Goal: Task Accomplishment & Management: Manage account settings

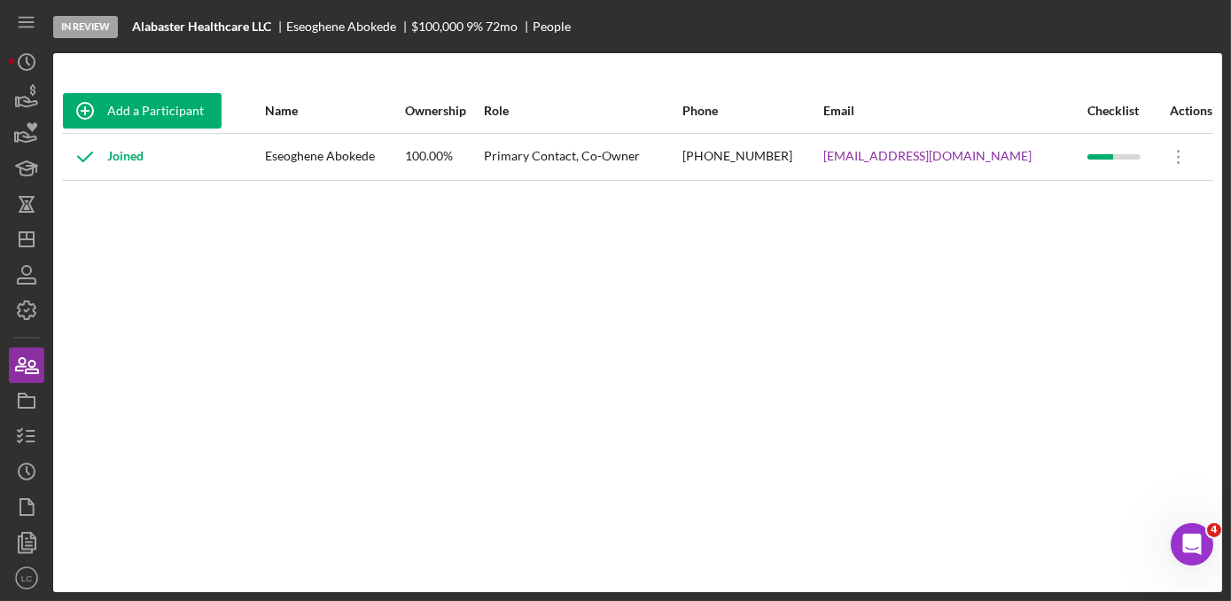
click at [749, 431] on div "Add a Participant Name Ownership Role Phone Email Checklist Actions Joined Eseo…" at bounding box center [637, 323] width 1169 height 468
click at [31, 246] on polygon "button" at bounding box center [26, 239] width 14 height 14
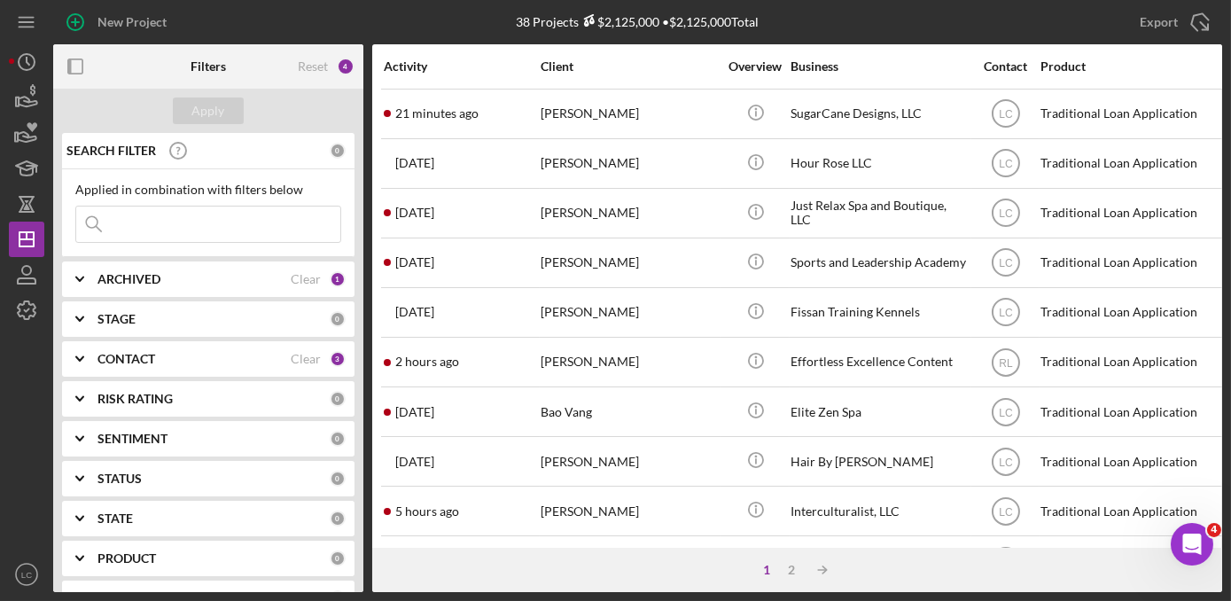
scroll to position [241, 0]
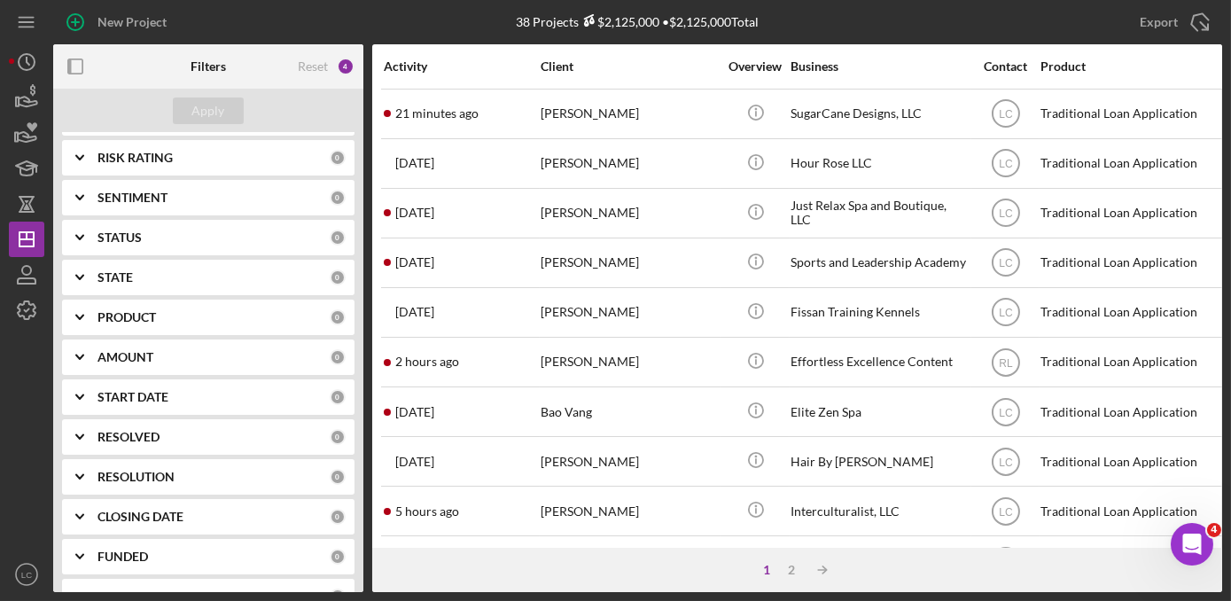
click at [135, 470] on b "RESOLUTION" at bounding box center [135, 477] width 77 height 14
click at [89, 570] on input "Approved" at bounding box center [85, 578] width 18 height 18
checkbox input "true"
click at [219, 101] on div "Apply" at bounding box center [208, 110] width 33 height 27
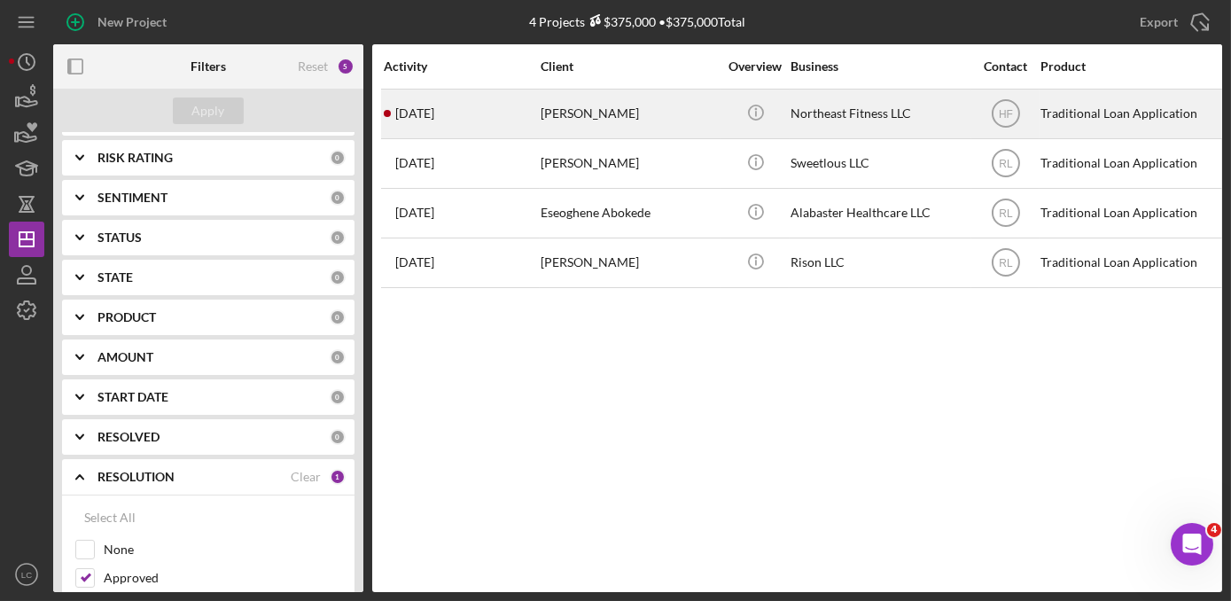
click at [529, 117] on div "[DATE] [PERSON_NAME]" at bounding box center [461, 113] width 155 height 47
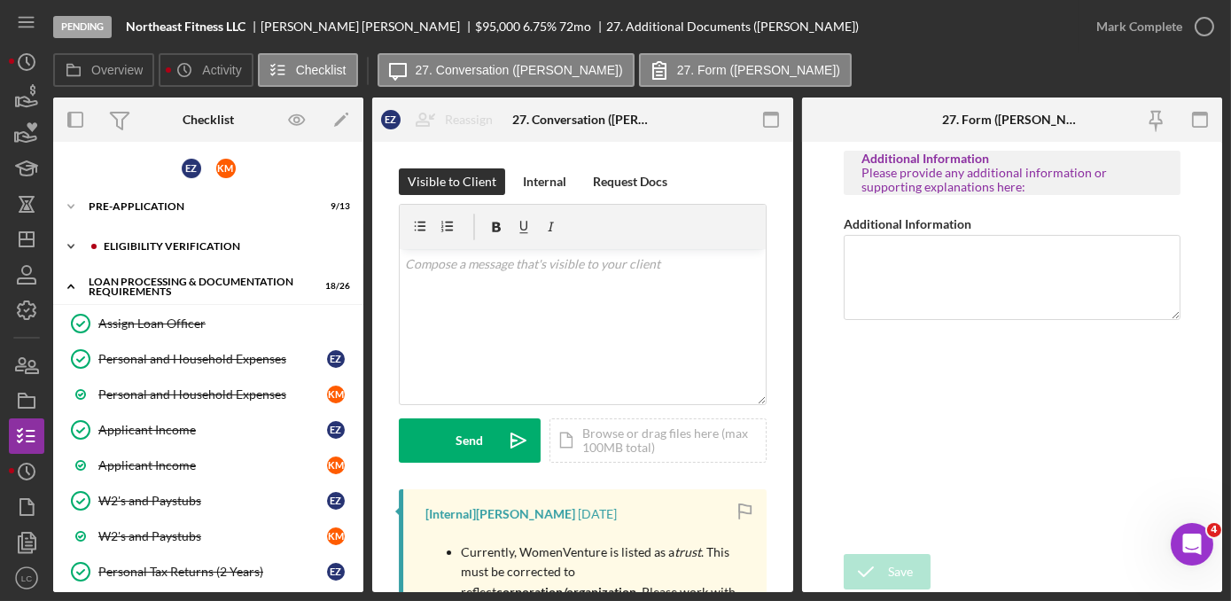
click at [73, 248] on icon "Icon/Expander" at bounding box center [70, 246] width 35 height 35
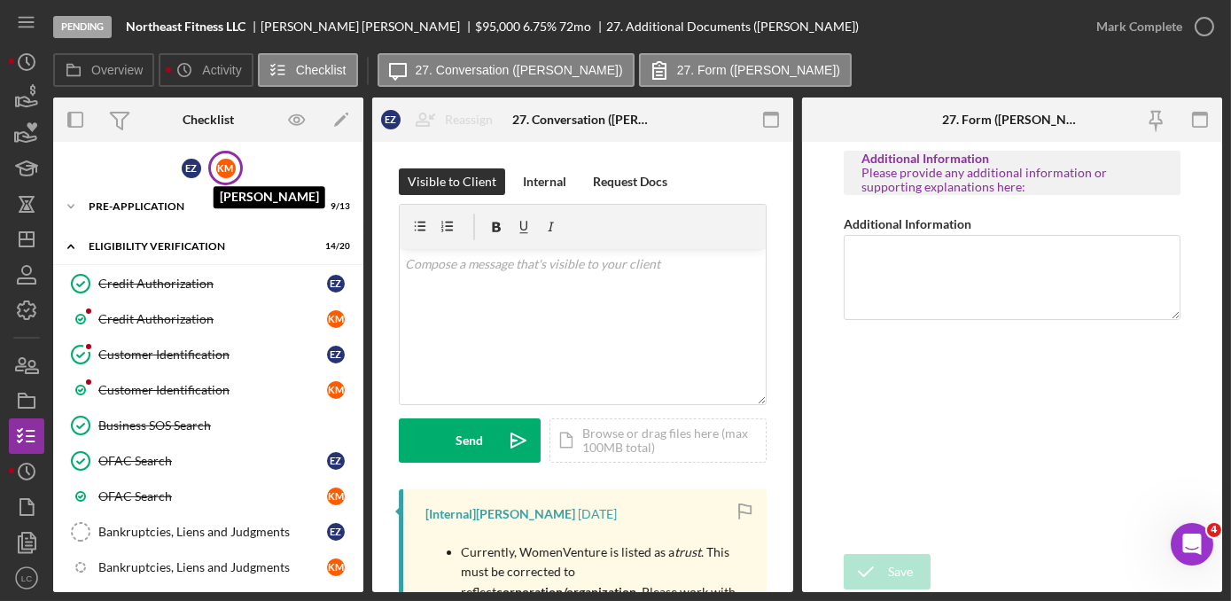
click at [217, 170] on div "K M" at bounding box center [225, 168] width 19 height 19
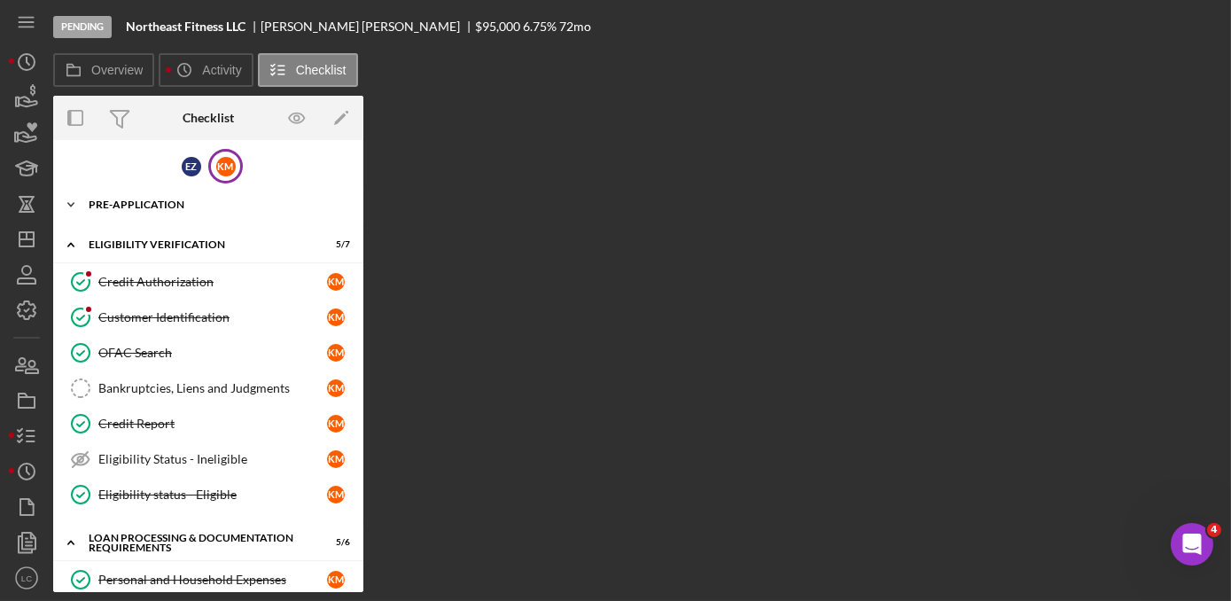
click at [73, 206] on icon "Icon/Expander" at bounding box center [70, 204] width 35 height 35
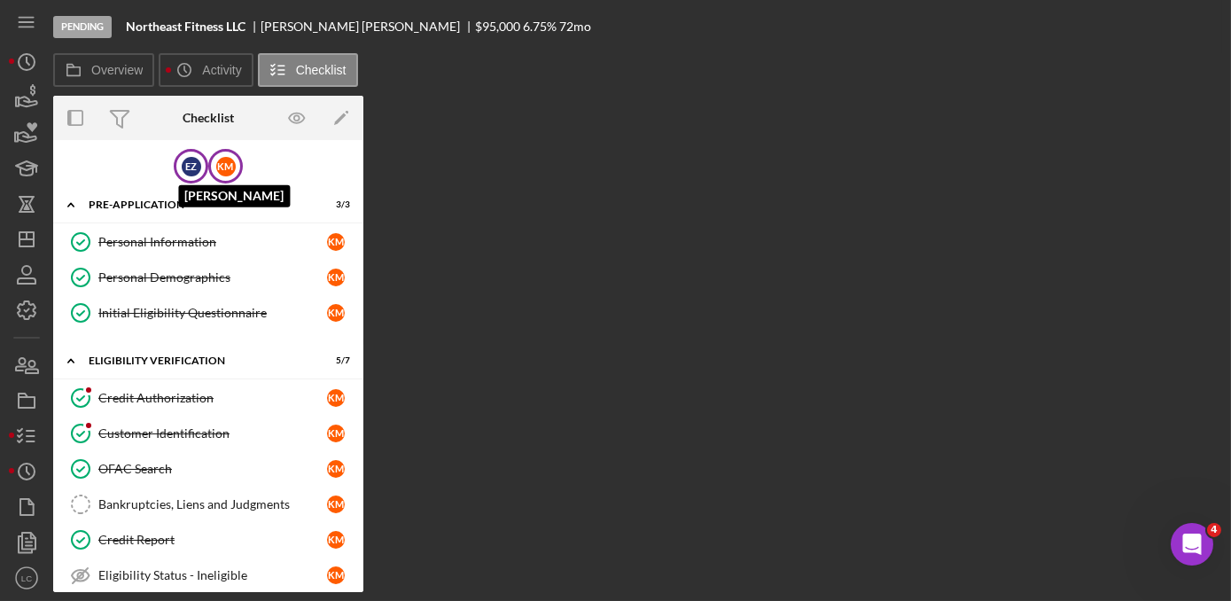
click at [186, 170] on div "E Z" at bounding box center [191, 166] width 19 height 19
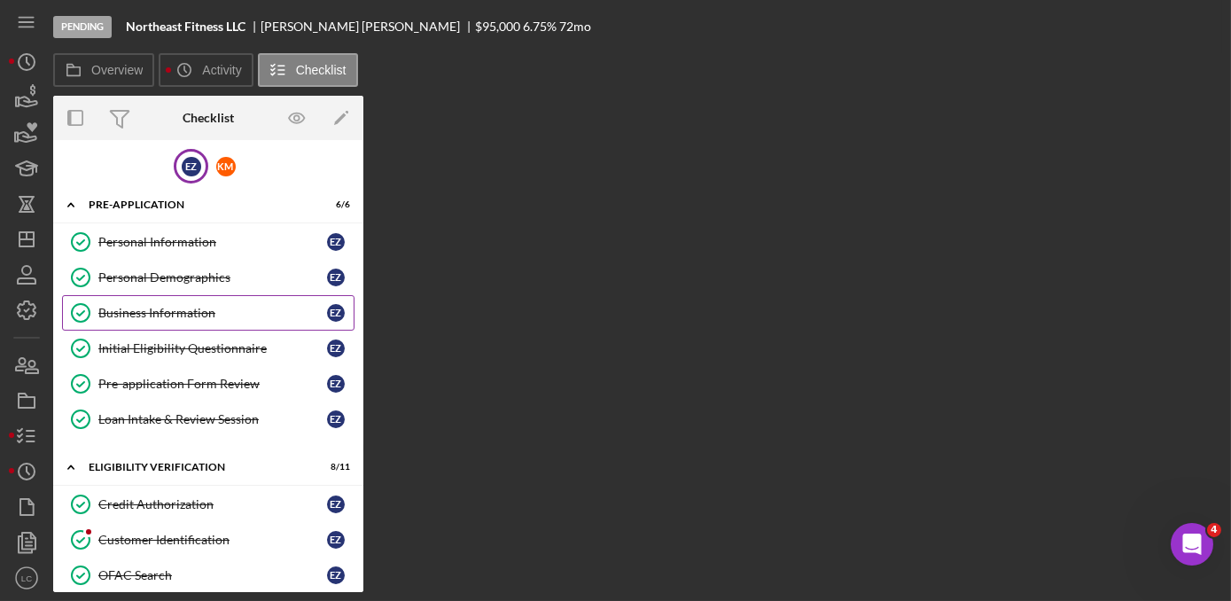
drag, startPoint x: 137, startPoint y: 310, endPoint x: 146, endPoint y: 313, distance: 9.3
click at [138, 310] on div "Business Information" at bounding box center [212, 313] width 229 height 14
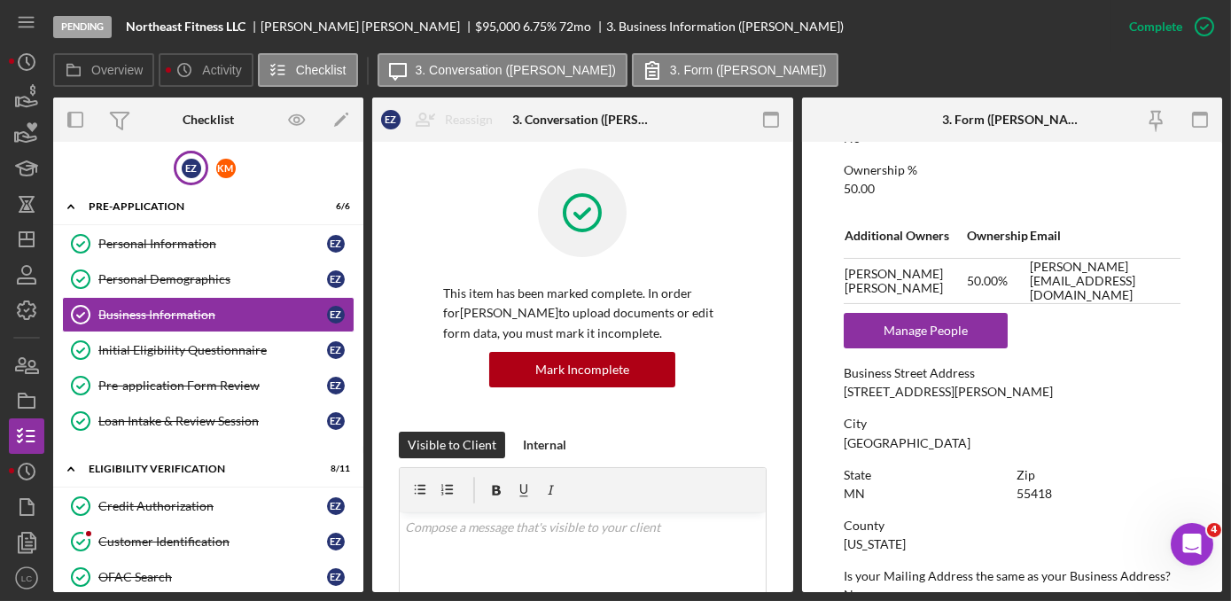
scroll to position [805, 0]
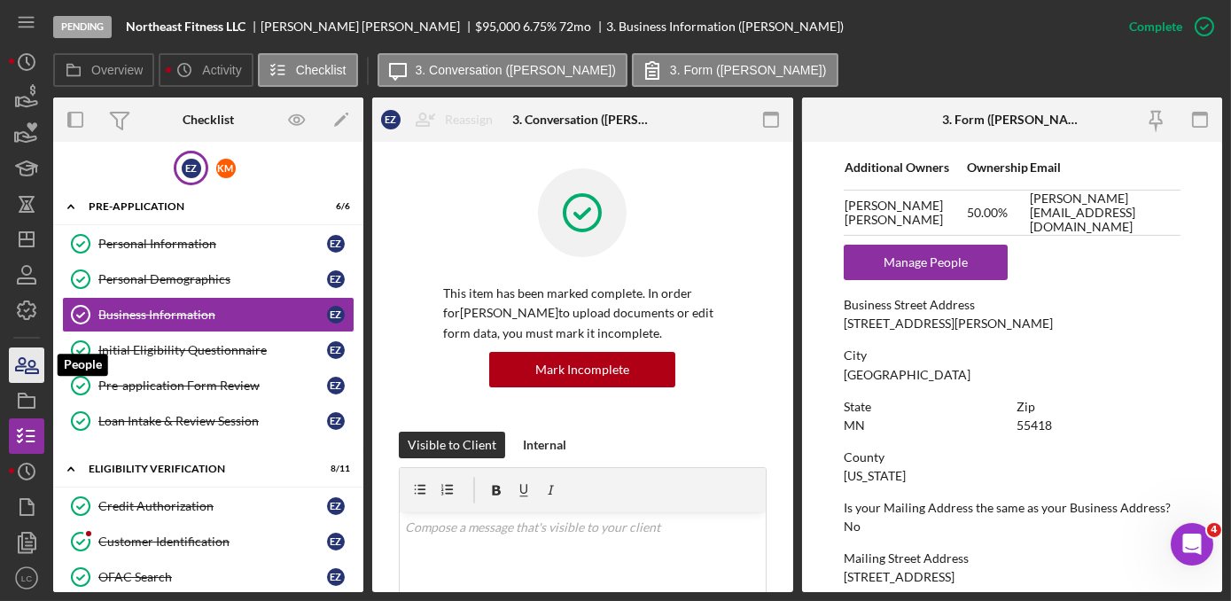
click at [23, 365] on icon "button" at bounding box center [21, 364] width 10 height 12
